Goal: Information Seeking & Learning: Find specific fact

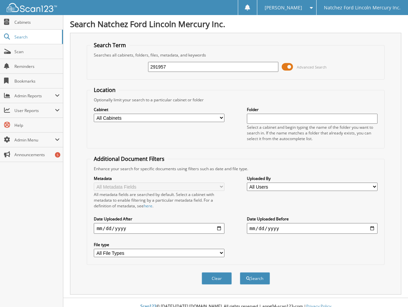
type input "291957"
click at [240, 273] on button "Search" at bounding box center [255, 279] width 30 height 12
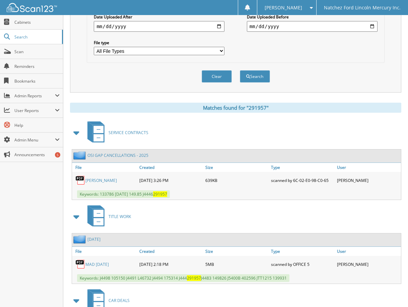
scroll to position [201, 0]
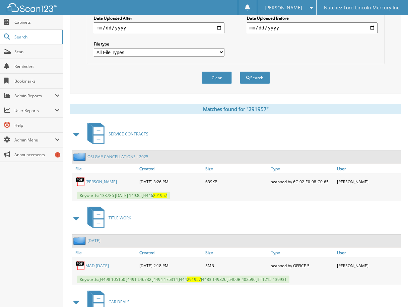
click at [97, 181] on link "[PERSON_NAME]" at bounding box center [100, 182] width 31 height 6
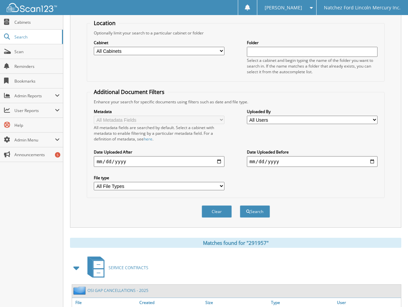
scroll to position [0, 0]
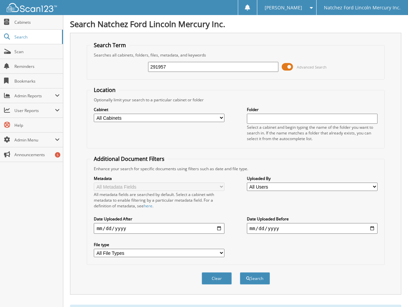
drag, startPoint x: 183, startPoint y: 67, endPoint x: 73, endPoint y: 76, distance: 111.2
click at [73, 76] on div "Search Term Searches all cabinets, folders, files, metadata, and keywords 29195…" at bounding box center [235, 164] width 331 height 262
type input "453580"
click at [240, 273] on button "Search" at bounding box center [255, 279] width 30 height 12
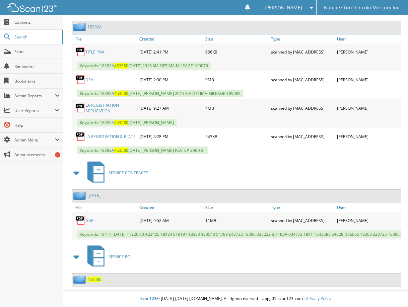
scroll to position [589, 0]
